Goal: Complete application form

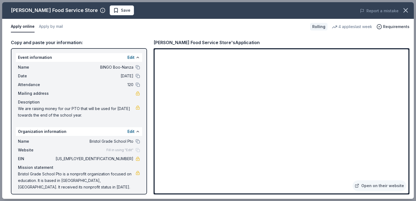
click at [48, 65] on span "Name" at bounding box center [36, 67] width 36 height 7
click at [136, 75] on button at bounding box center [138, 76] width 4 height 4
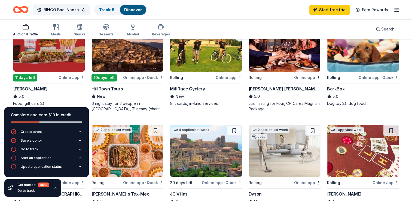
scroll to position [290, 0]
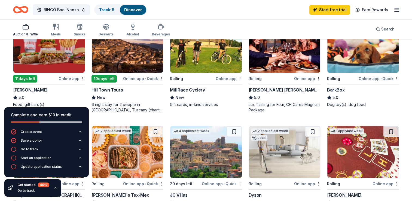
click at [51, 64] on img at bounding box center [48, 47] width 71 height 52
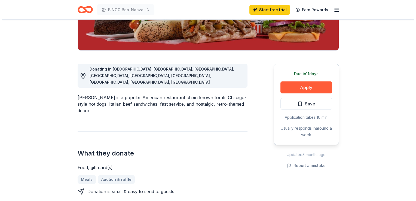
scroll to position [137, 0]
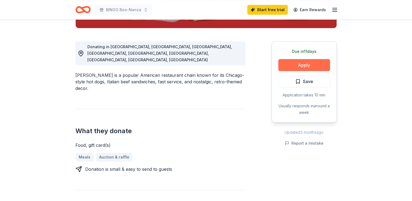
click at [307, 63] on button "Apply" at bounding box center [304, 65] width 52 height 12
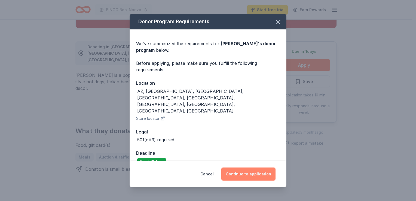
click at [247, 169] on button "Continue to application" at bounding box center [248, 173] width 54 height 13
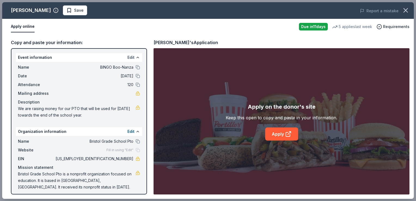
click at [127, 56] on button "Edit" at bounding box center [130, 57] width 7 height 7
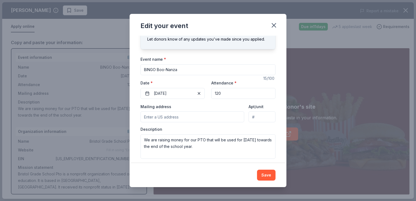
scroll to position [28, 0]
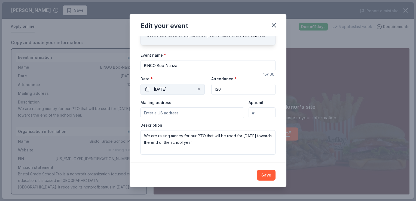
click at [173, 86] on button "10/10/2025" at bounding box center [173, 89] width 64 height 11
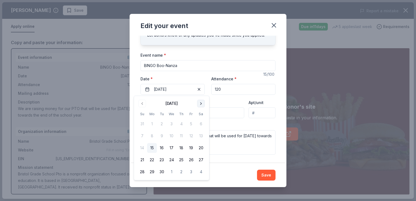
click at [200, 103] on button "Go to next month" at bounding box center [201, 104] width 8 height 8
click at [191, 148] on button "17" at bounding box center [191, 148] width 10 height 10
click at [267, 174] on button "Save" at bounding box center [266, 175] width 19 height 11
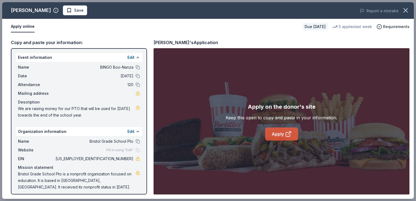
click at [283, 135] on link "Apply" at bounding box center [281, 133] width 33 height 13
